Goal: Transaction & Acquisition: Purchase product/service

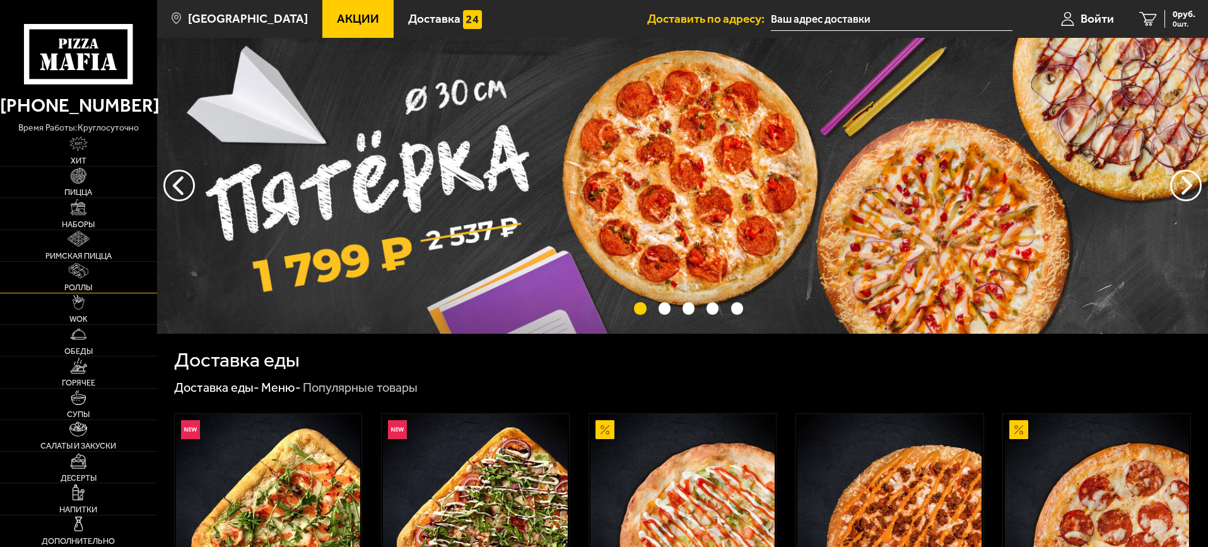
click at [66, 268] on link "Роллы" at bounding box center [78, 277] width 157 height 31
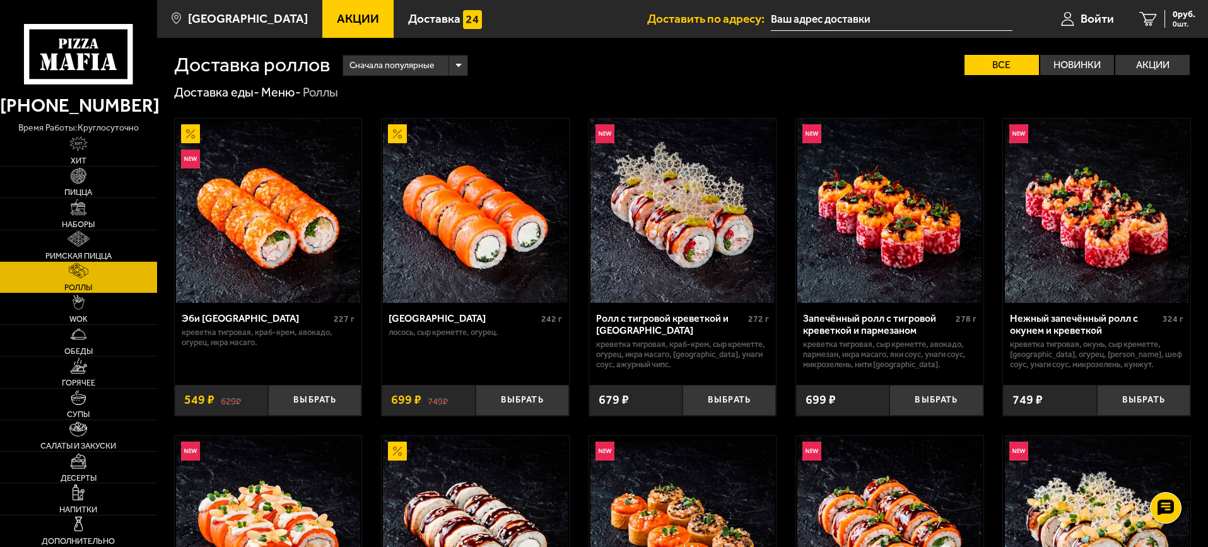
click at [95, 276] on link "Роллы" at bounding box center [78, 277] width 157 height 31
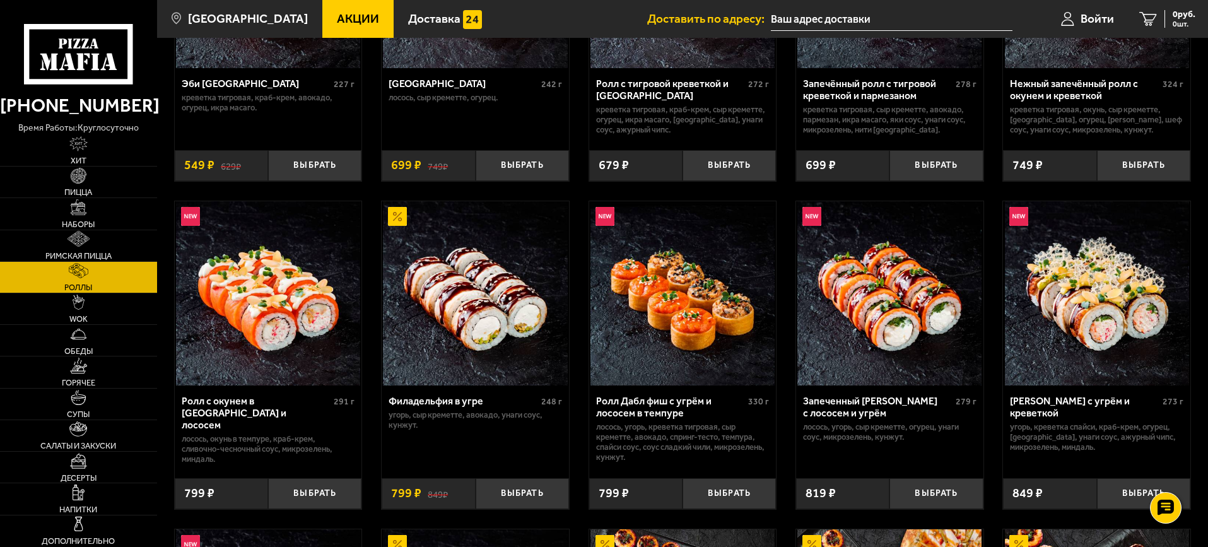
scroll to position [126, 0]
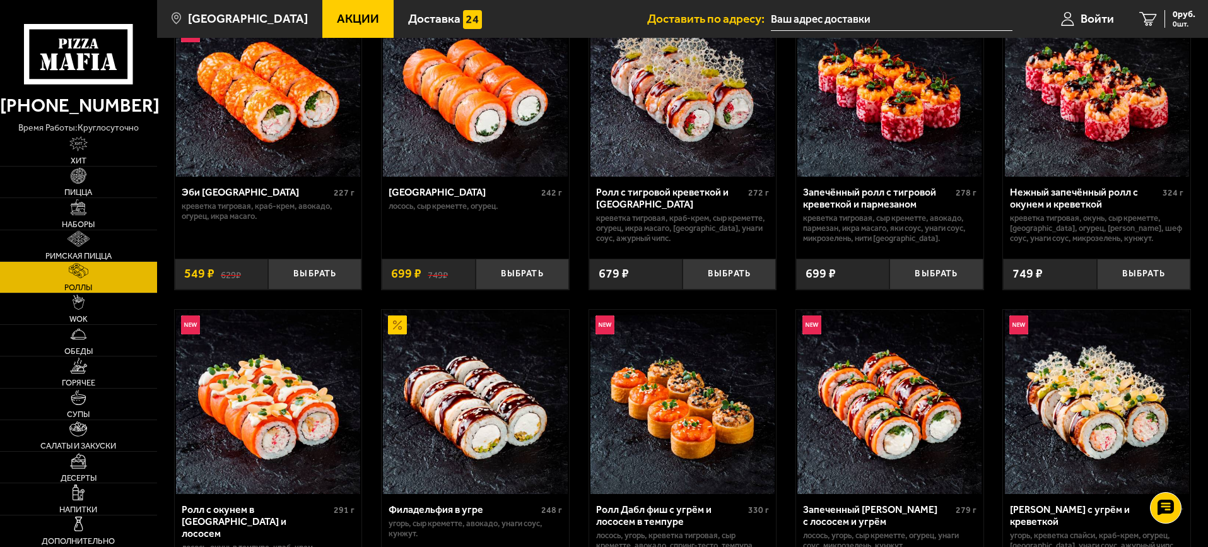
click at [1161, 356] on img at bounding box center [1097, 402] width 184 height 184
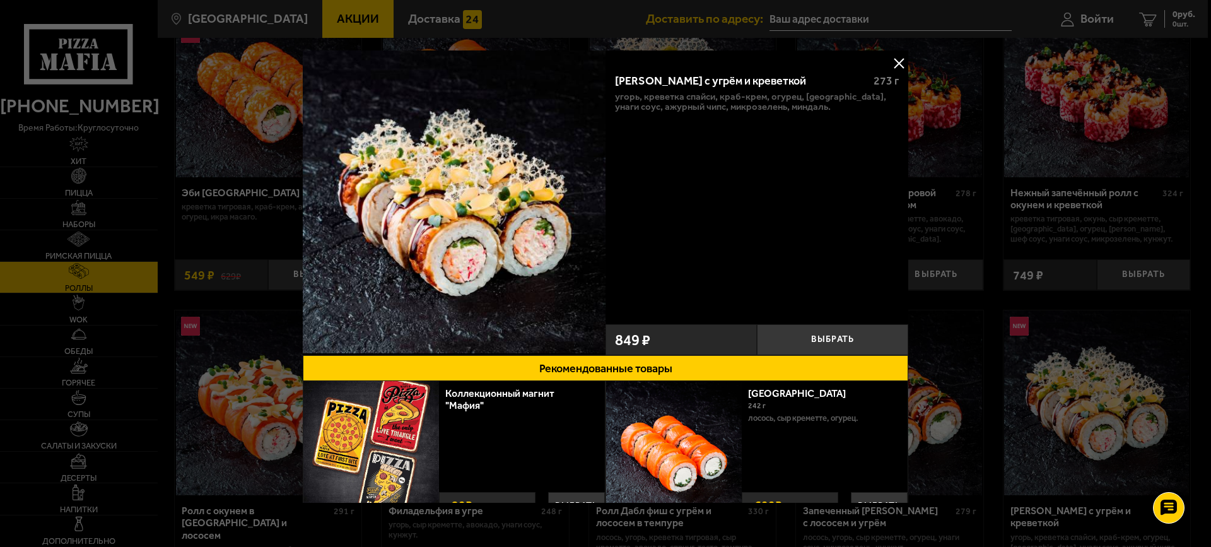
click at [892, 61] on button at bounding box center [898, 63] width 19 height 19
